Goal: Find specific page/section: Find specific page/section

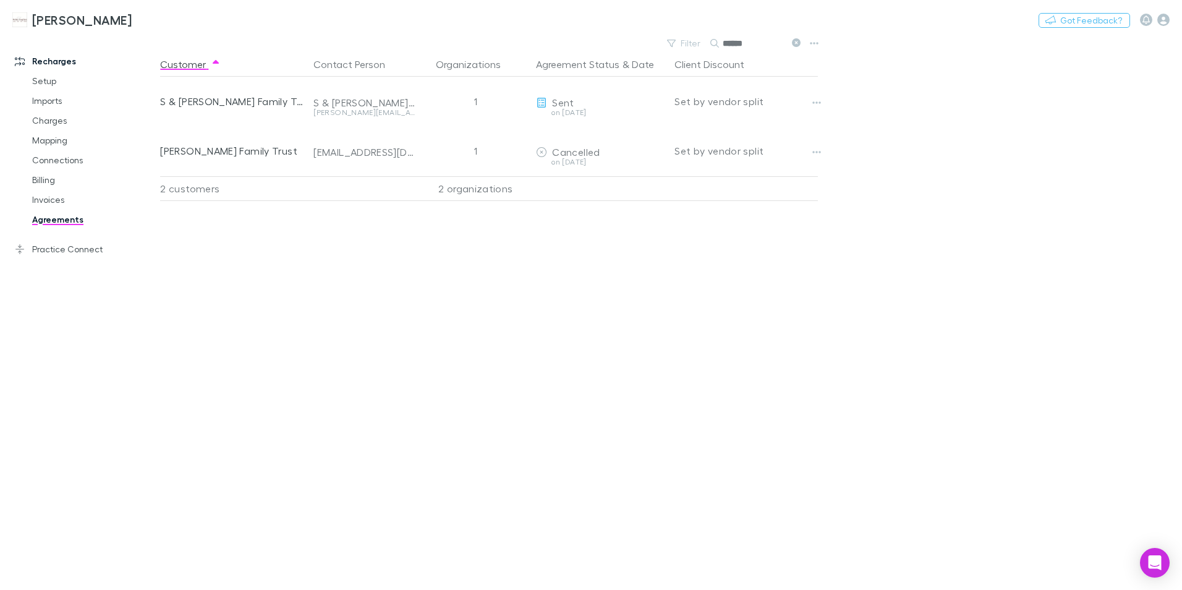
drag, startPoint x: 758, startPoint y: 36, endPoint x: 732, endPoint y: 27, distance: 27.8
click at [732, 27] on div "[PERSON_NAME] Nothing Got Feedback? Recharges Setup Imports Charges Mapping Con…" at bounding box center [591, 295] width 1182 height 590
drag, startPoint x: 732, startPoint y: 27, endPoint x: 726, endPoint y: 29, distance: 6.7
click at [726, 29] on div "[PERSON_NAME] Nothing Got Feedback?" at bounding box center [591, 20] width 1182 height 40
drag, startPoint x: 752, startPoint y: 43, endPoint x: 814, endPoint y: 22, distance: 65.5
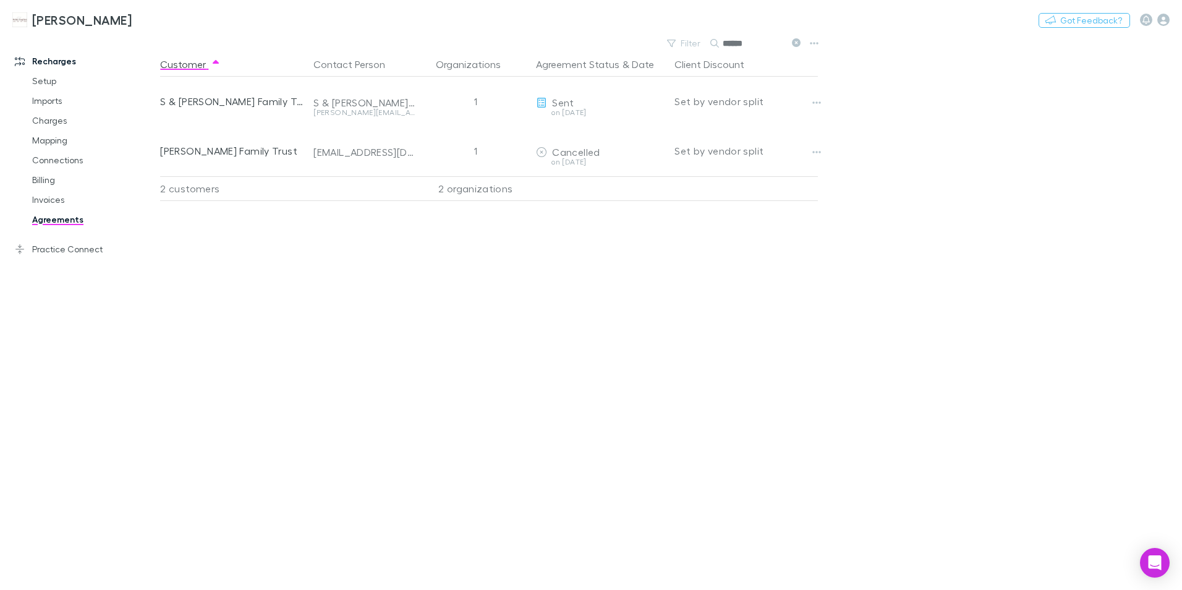
click at [698, 43] on div "Filter Search ******" at bounding box center [733, 43] width 145 height 17
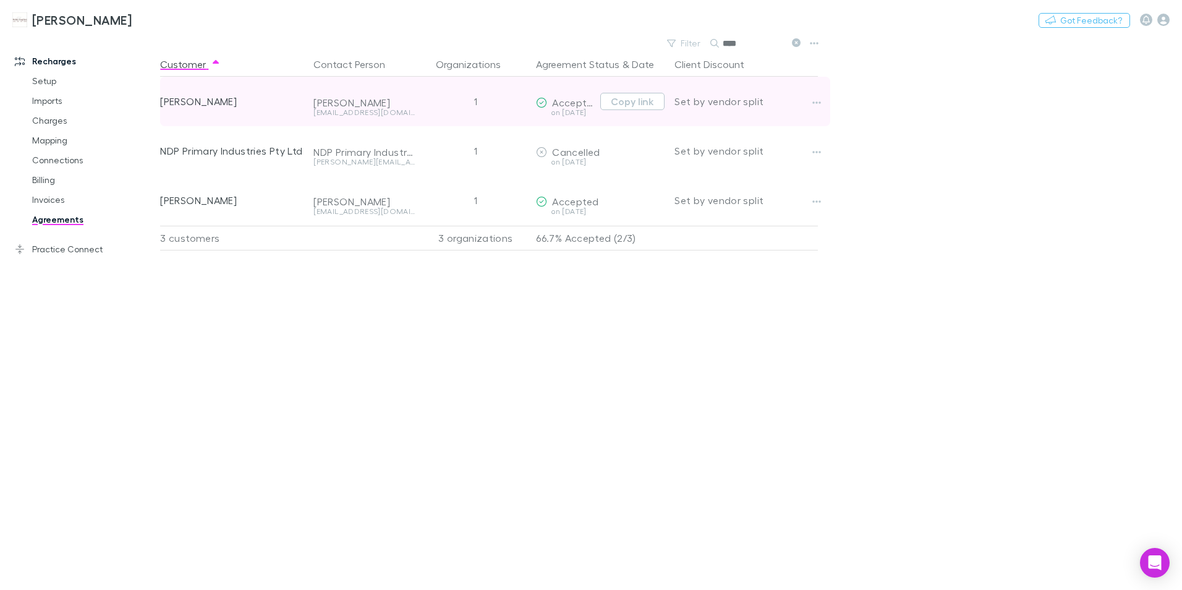
type input "****"
click at [585, 117] on div "on [DATE]" at bounding box center [565, 117] width 59 height 17
click at [819, 100] on icon "button" at bounding box center [816, 103] width 9 height 10
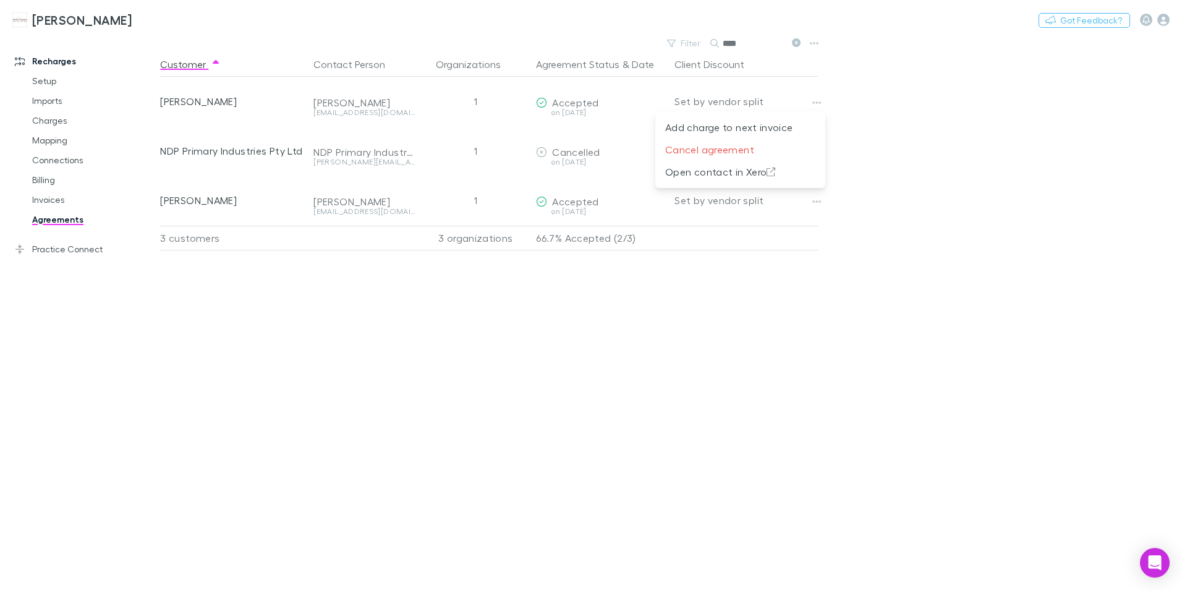
drag, startPoint x: 897, startPoint y: 99, endPoint x: 884, endPoint y: 99, distance: 12.4
click at [894, 99] on div at bounding box center [591, 295] width 1182 height 590
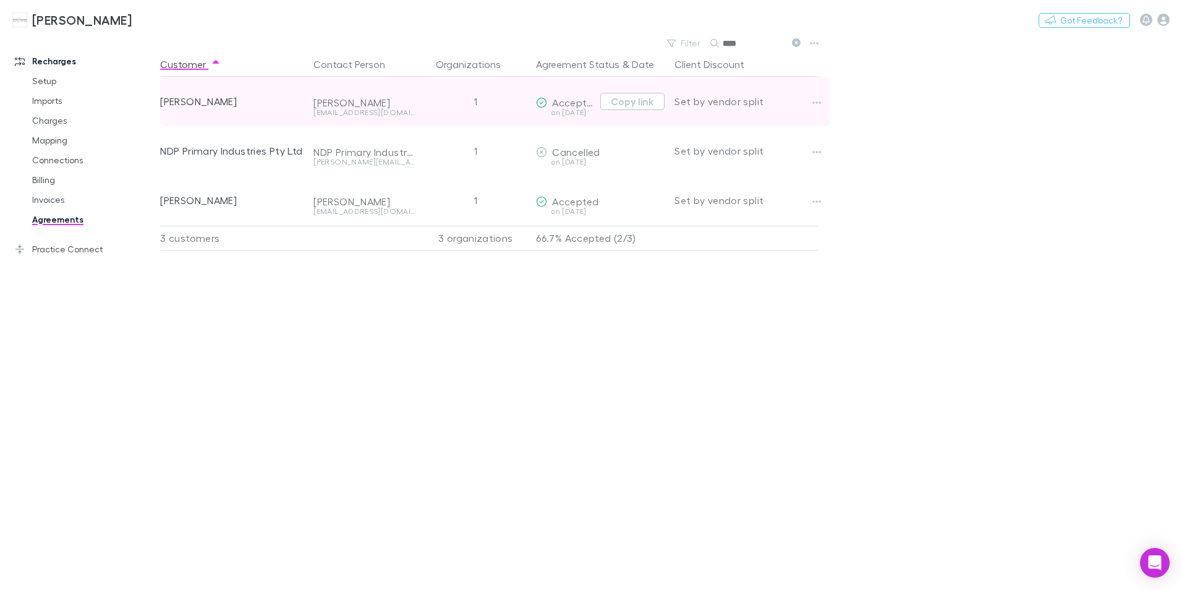
click at [179, 101] on div "[PERSON_NAME]" at bounding box center [231, 101] width 143 height 49
click at [394, 101] on div "[PERSON_NAME]" at bounding box center [363, 102] width 101 height 12
click at [574, 110] on div "on [DATE]" at bounding box center [565, 112] width 59 height 7
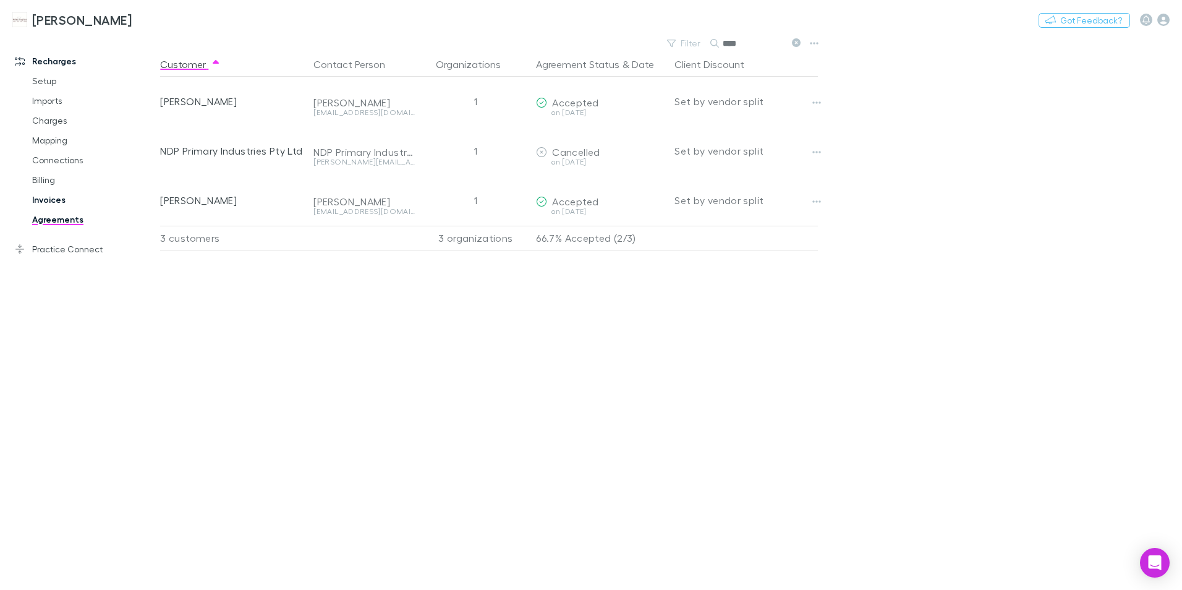
click at [49, 193] on link "Invoices" at bounding box center [93, 200] width 147 height 20
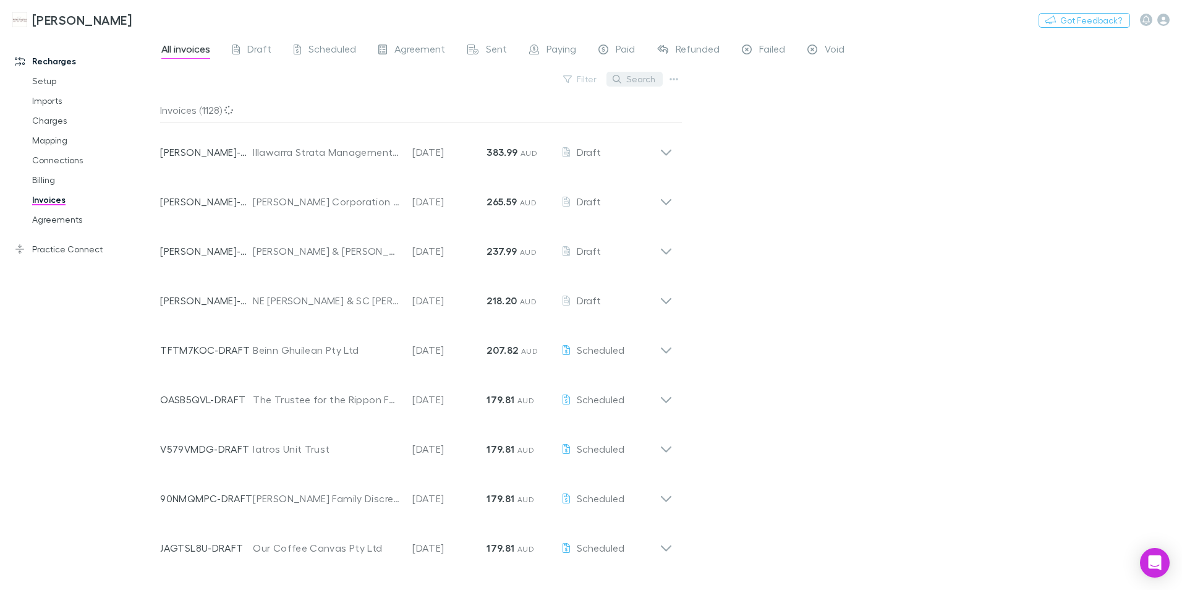
click at [649, 80] on button "Search" at bounding box center [634, 79] width 56 height 15
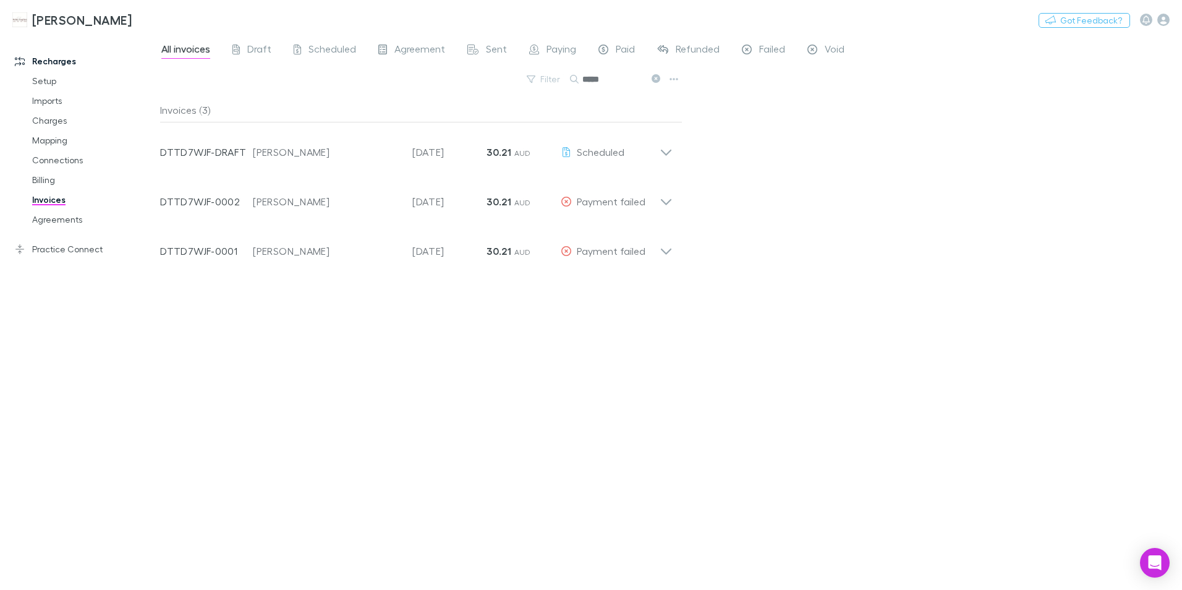
type input "*****"
